Goal: Task Accomplishment & Management: Complete application form

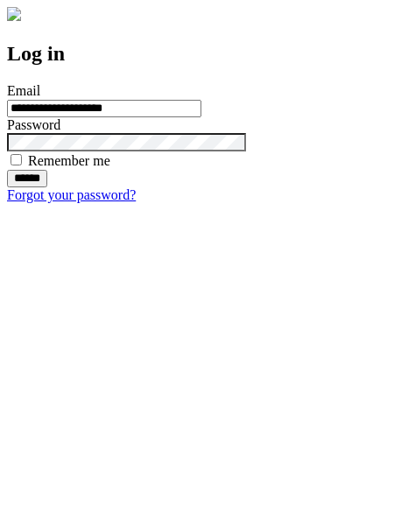
type input "**********"
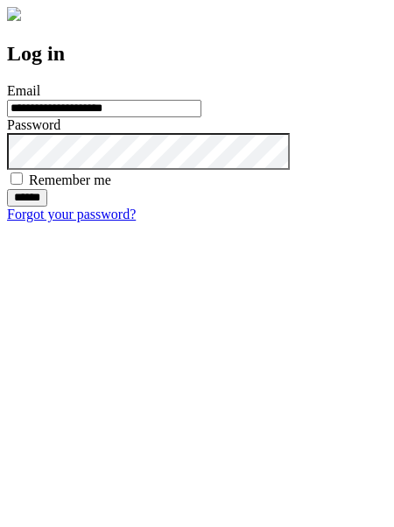
click at [47, 207] on input "******" at bounding box center [27, 198] width 40 height 18
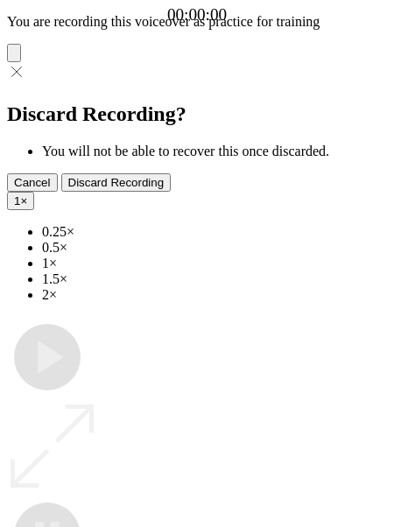
type input "**********"
